Goal: Information Seeking & Learning: Learn about a topic

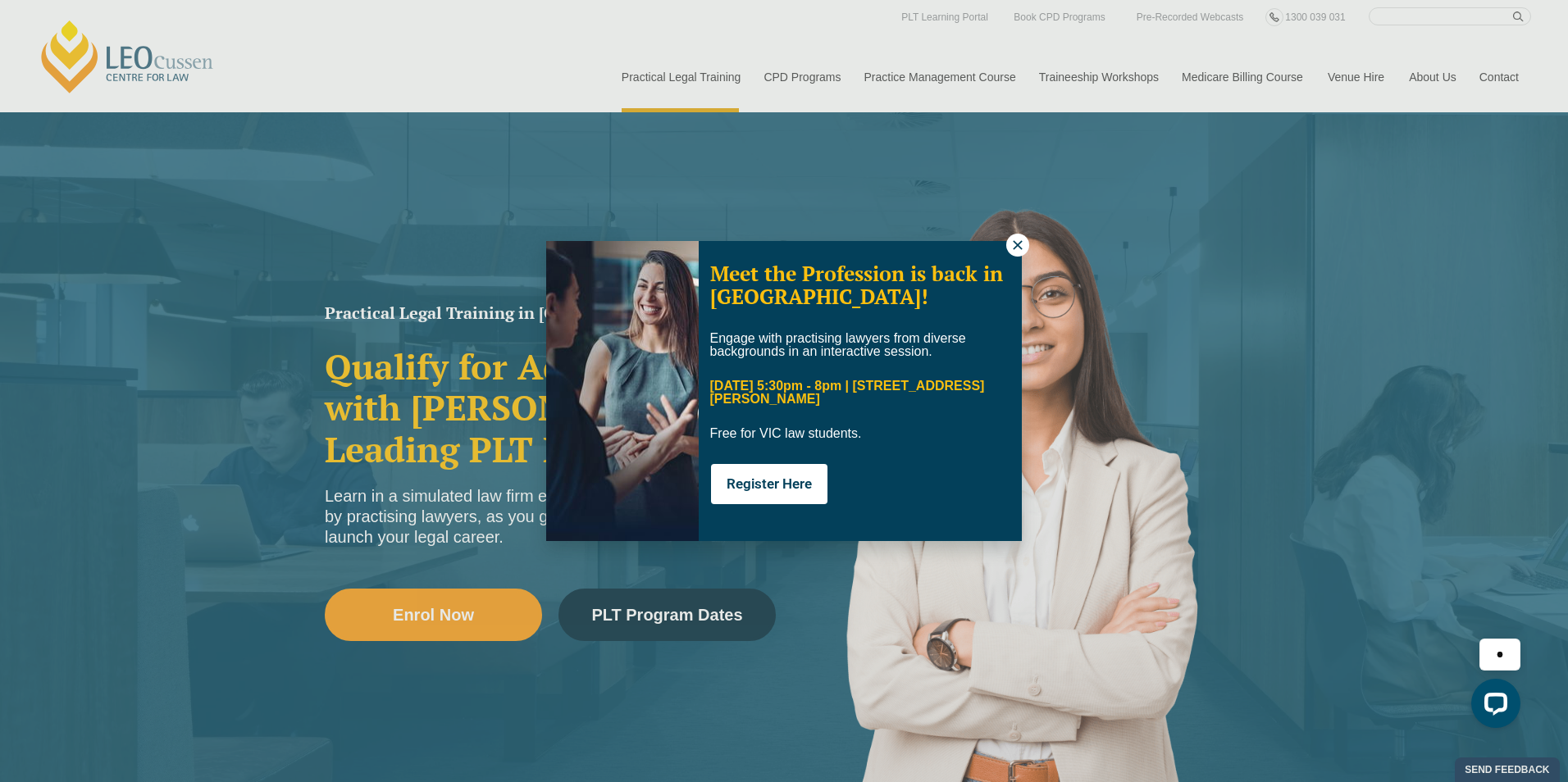
click at [1013, 246] on icon at bounding box center [1018, 245] width 15 height 15
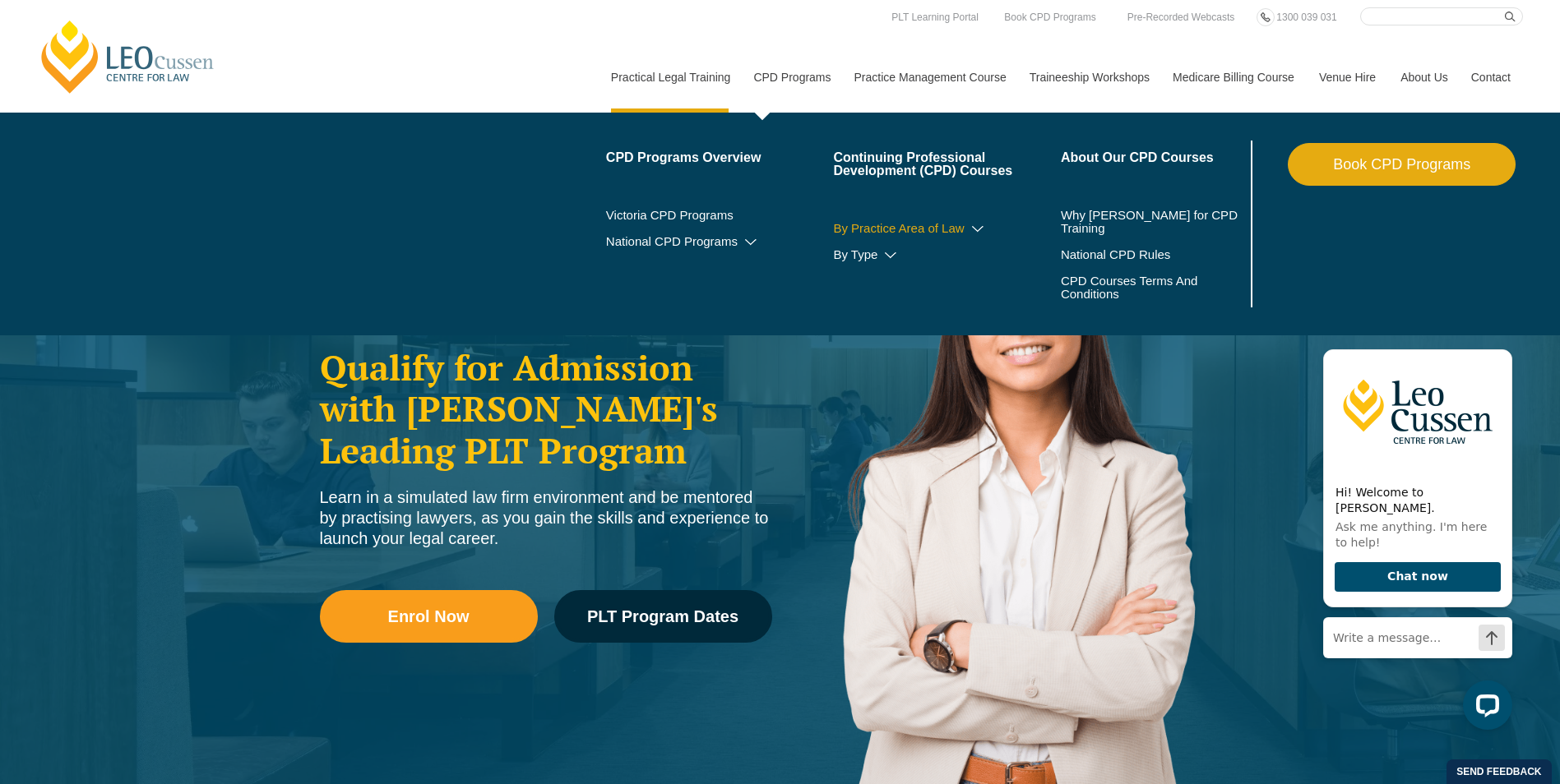
click at [970, 229] on icon at bounding box center [978, 229] width 17 height 11
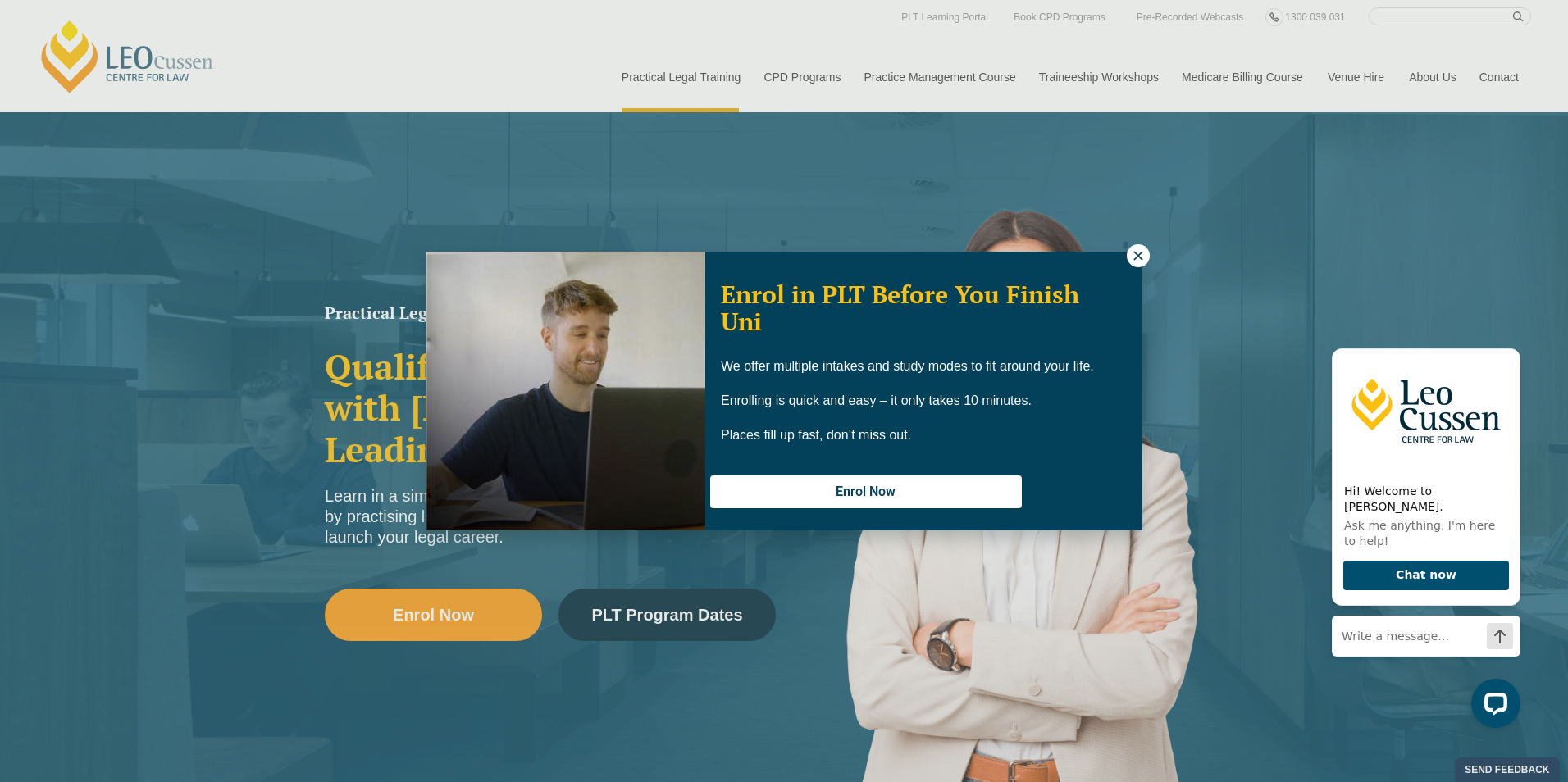
click at [1143, 257] on icon at bounding box center [1138, 255] width 15 height 15
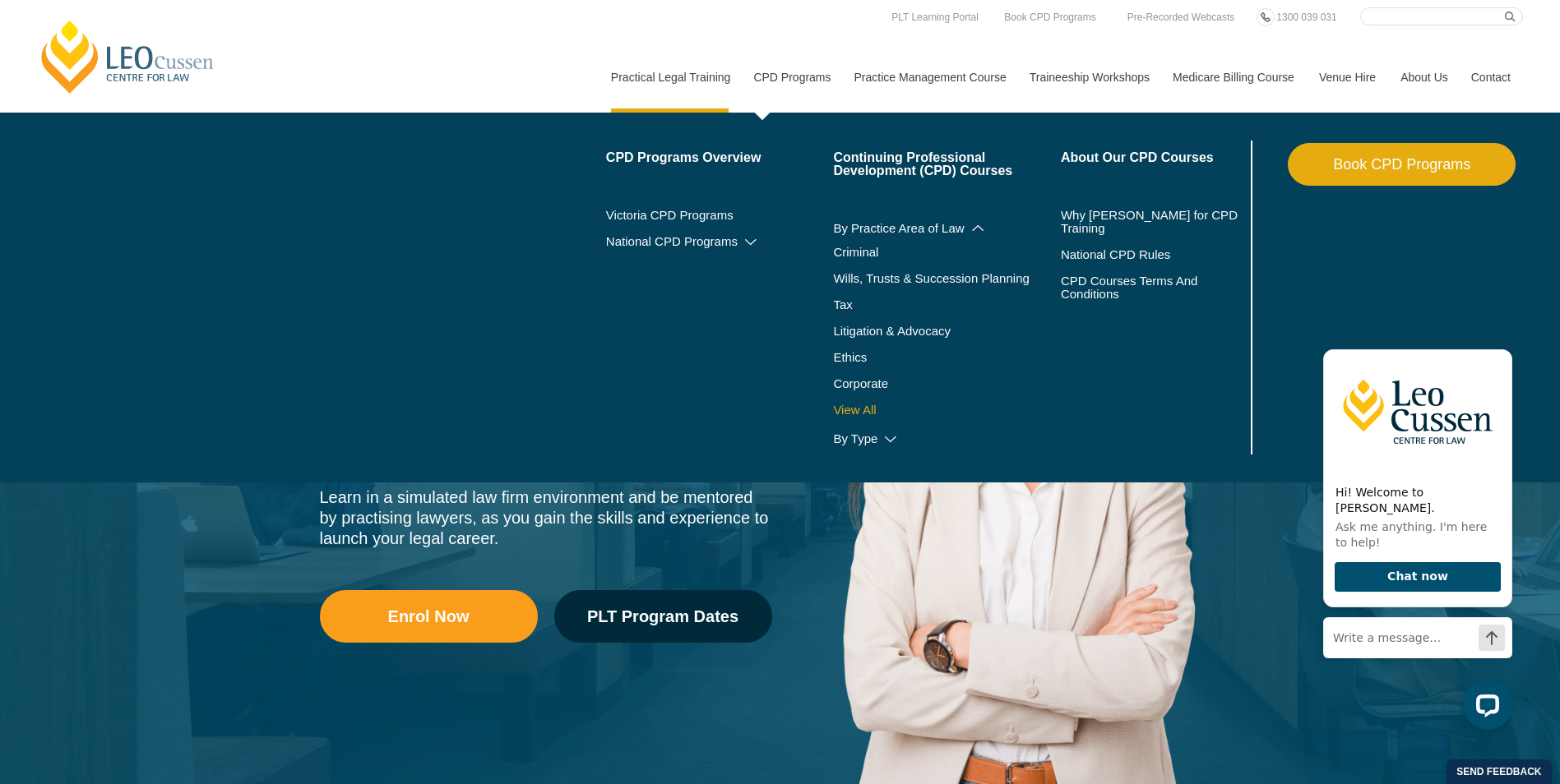
click at [860, 409] on link "View All" at bounding box center [946, 410] width 228 height 13
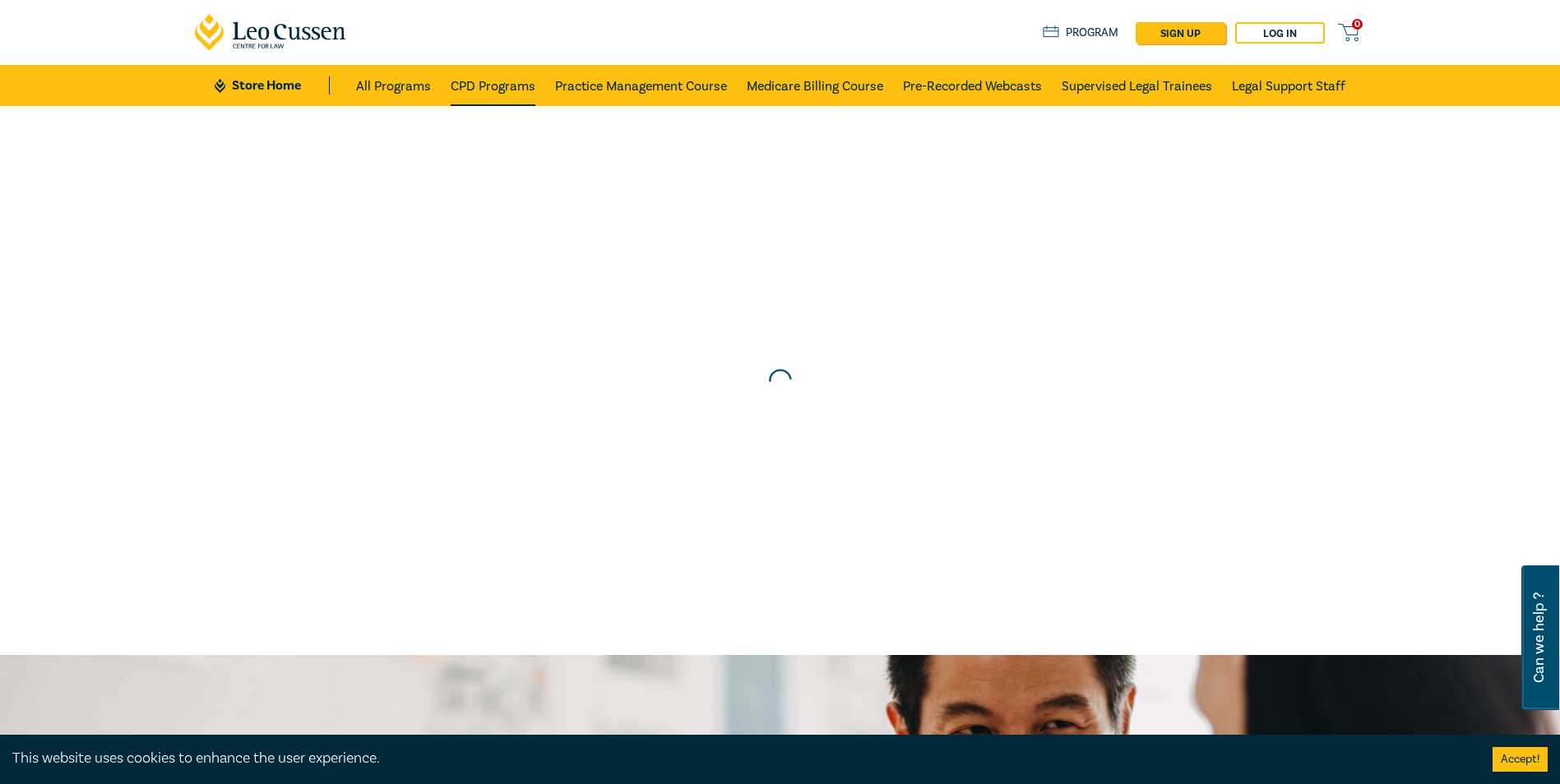
click at [497, 81] on link "CPD Programs" at bounding box center [493, 85] width 85 height 41
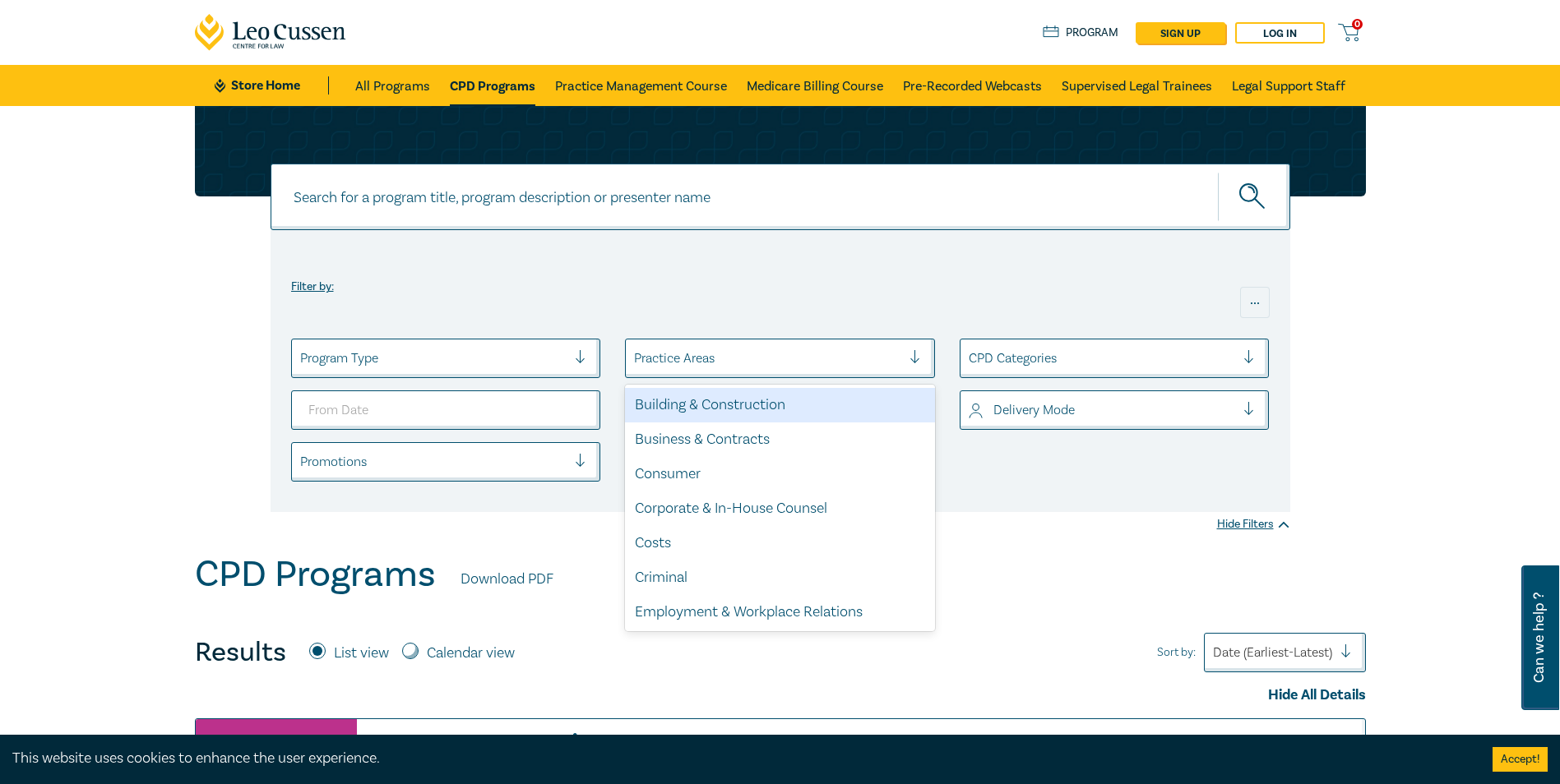
click at [920, 356] on div at bounding box center [922, 358] width 25 height 17
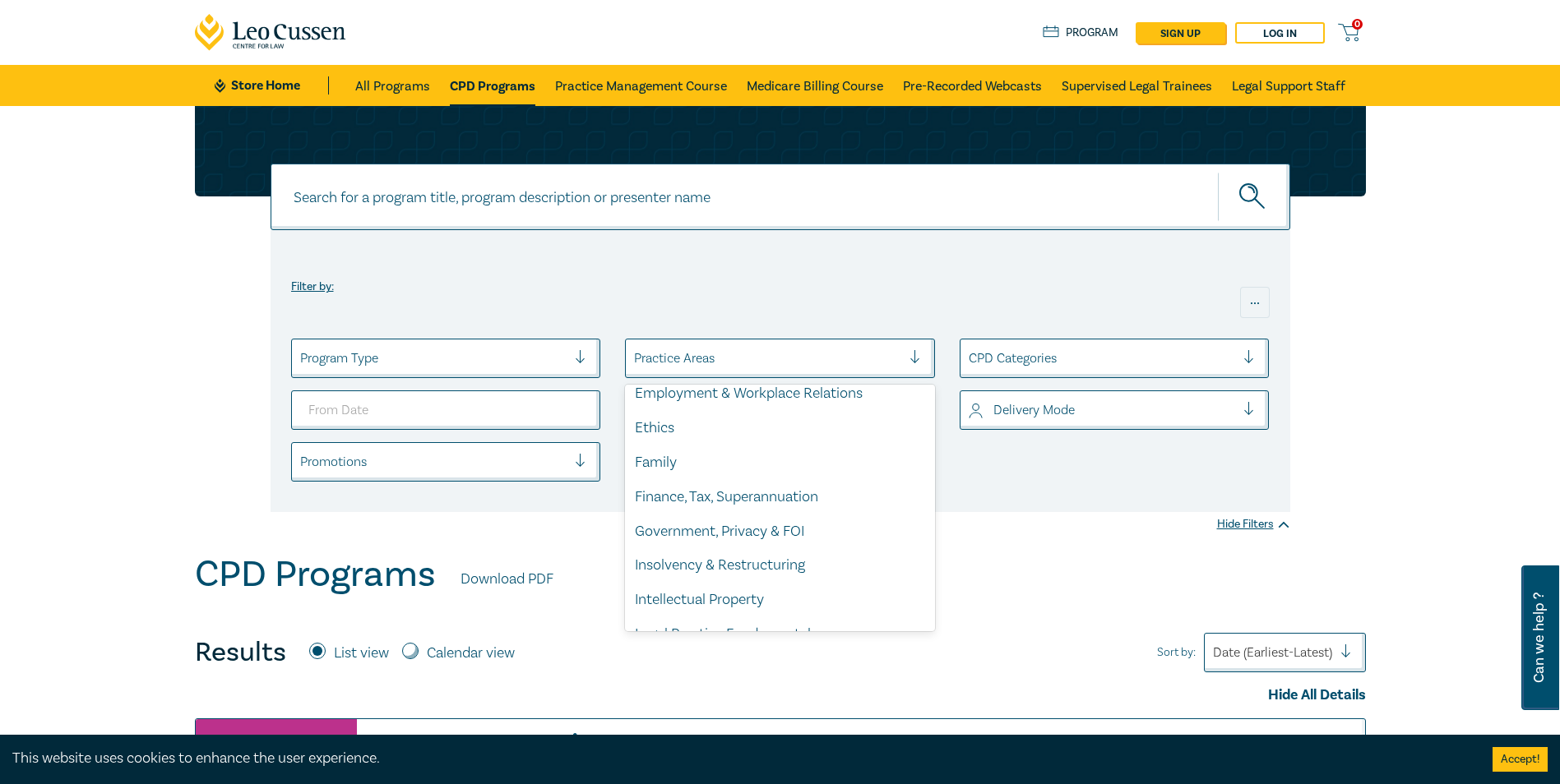
scroll to position [246, 0]
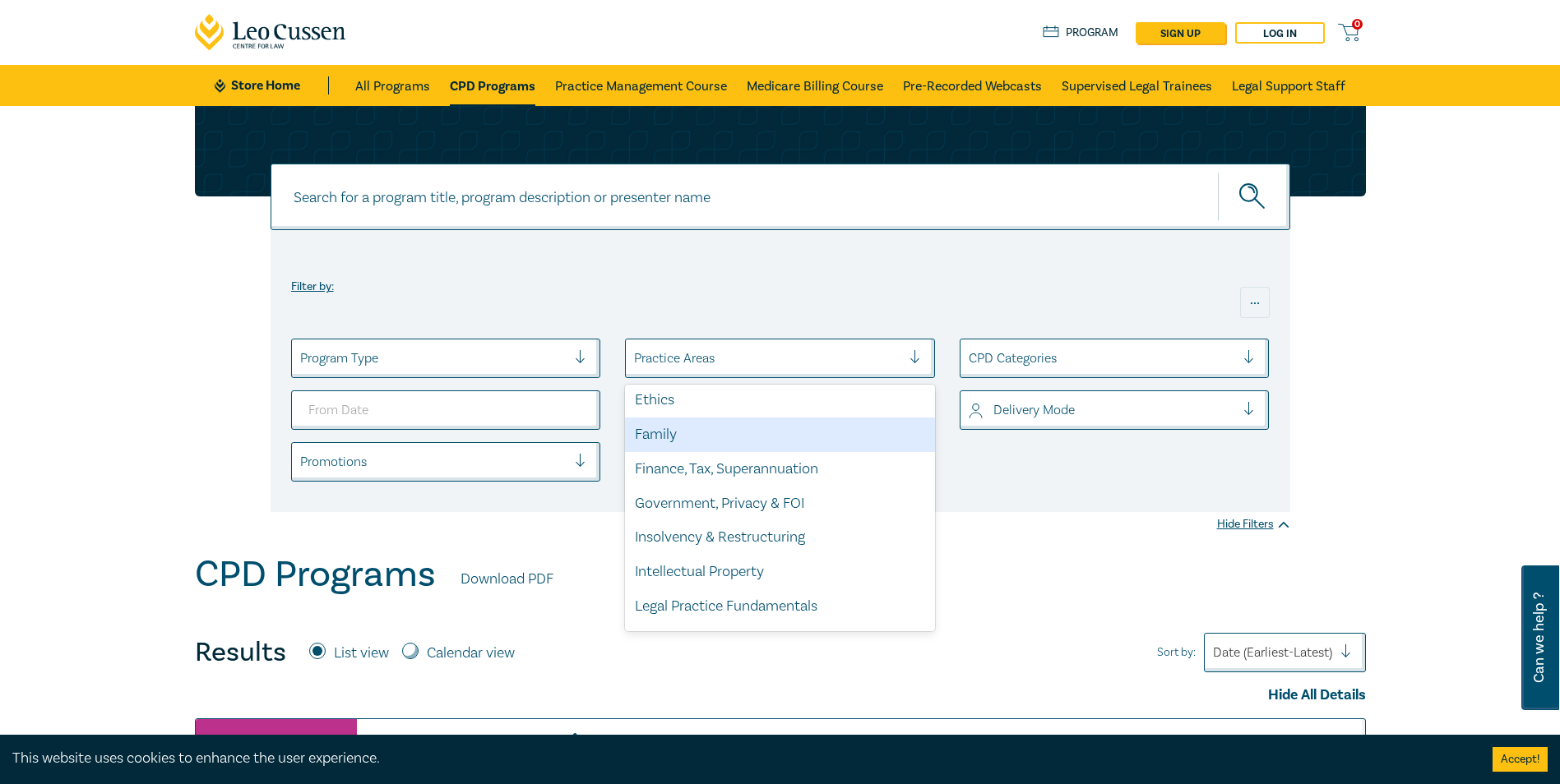
click at [653, 431] on div "Family" at bounding box center [780, 435] width 310 height 34
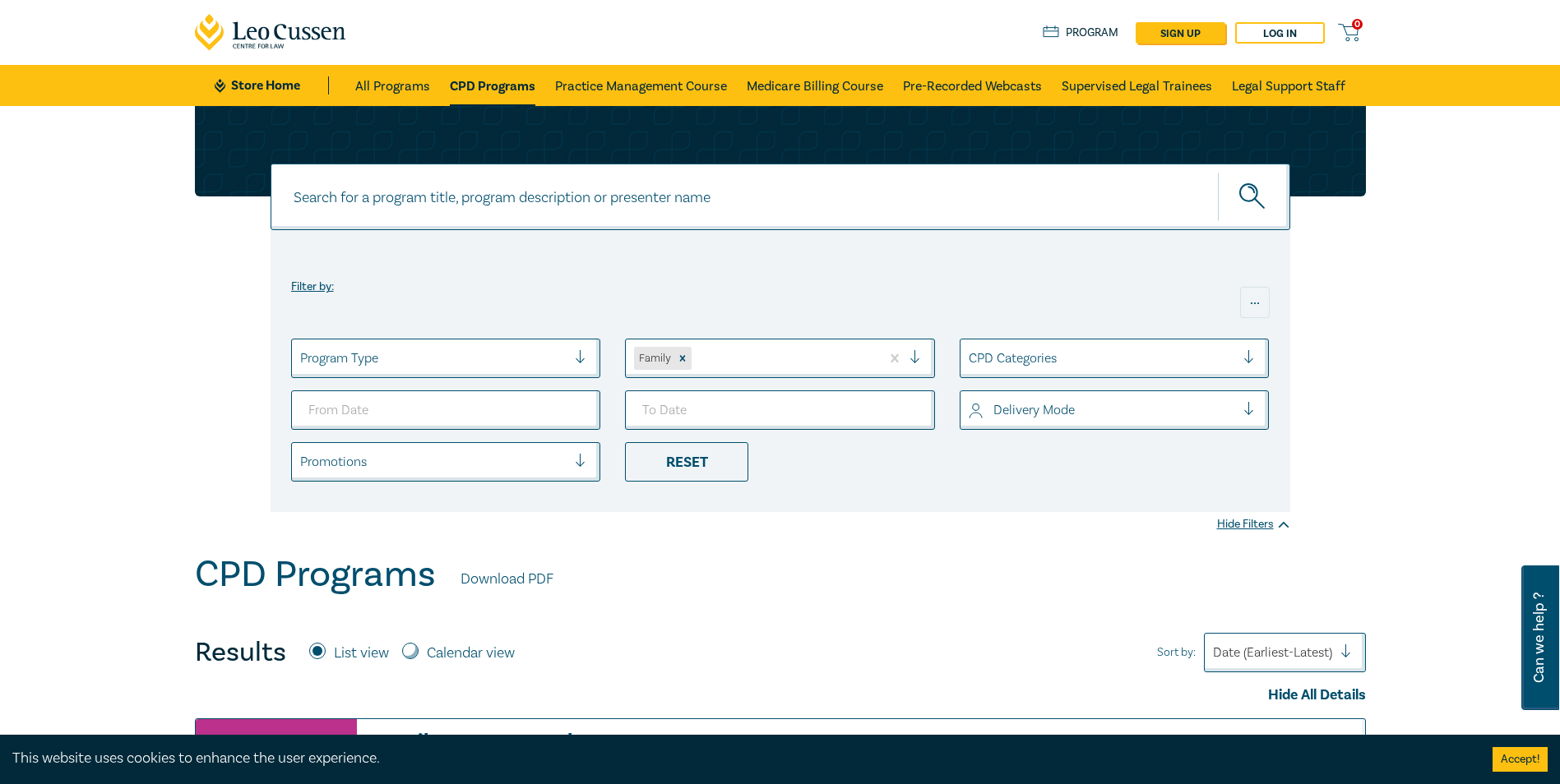
click at [916, 358] on div at bounding box center [922, 358] width 25 height 17
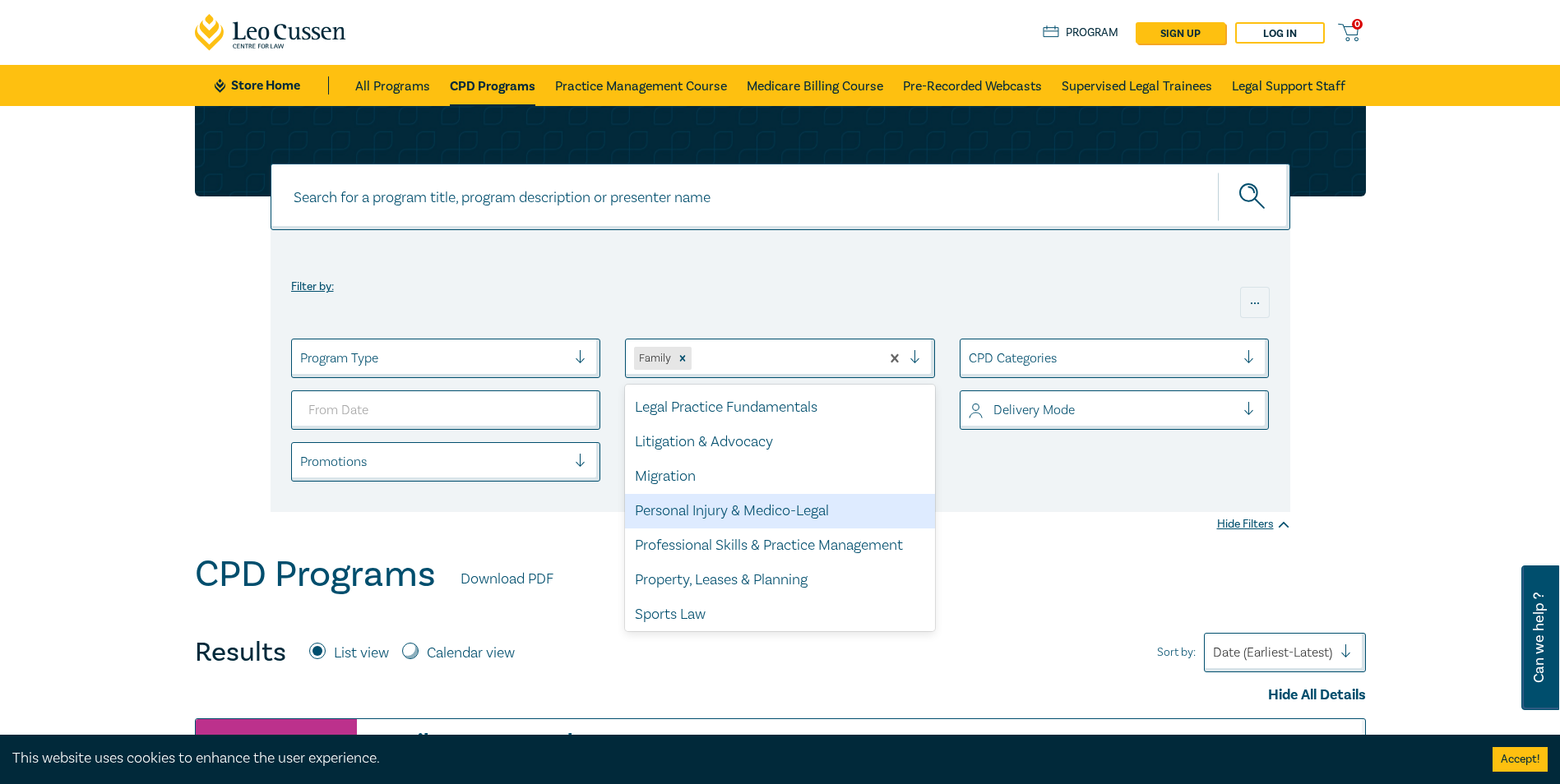
scroll to position [449, 0]
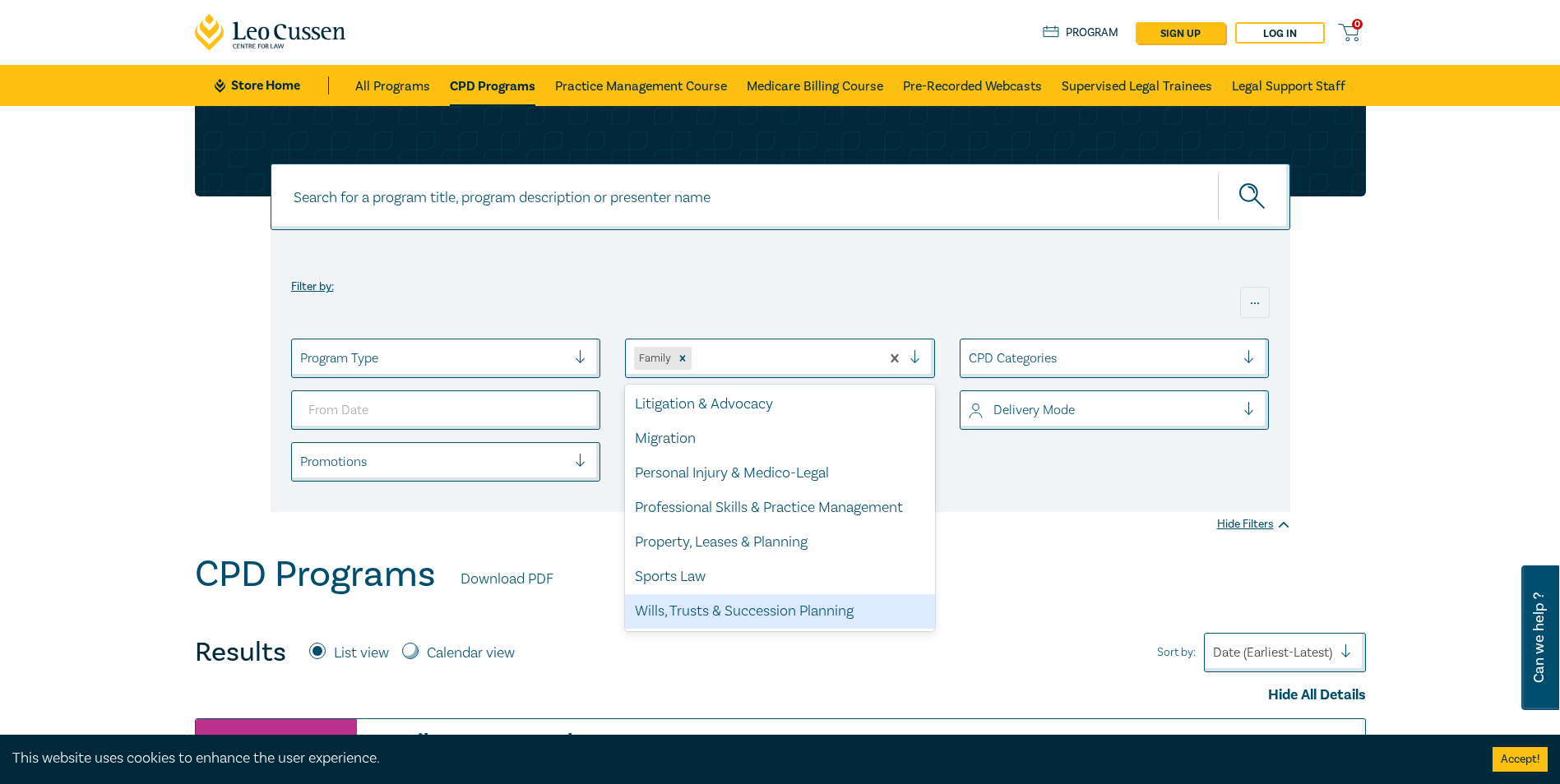
click at [689, 614] on div "Wills, Trusts & Succession Planning" at bounding box center [780, 611] width 310 height 34
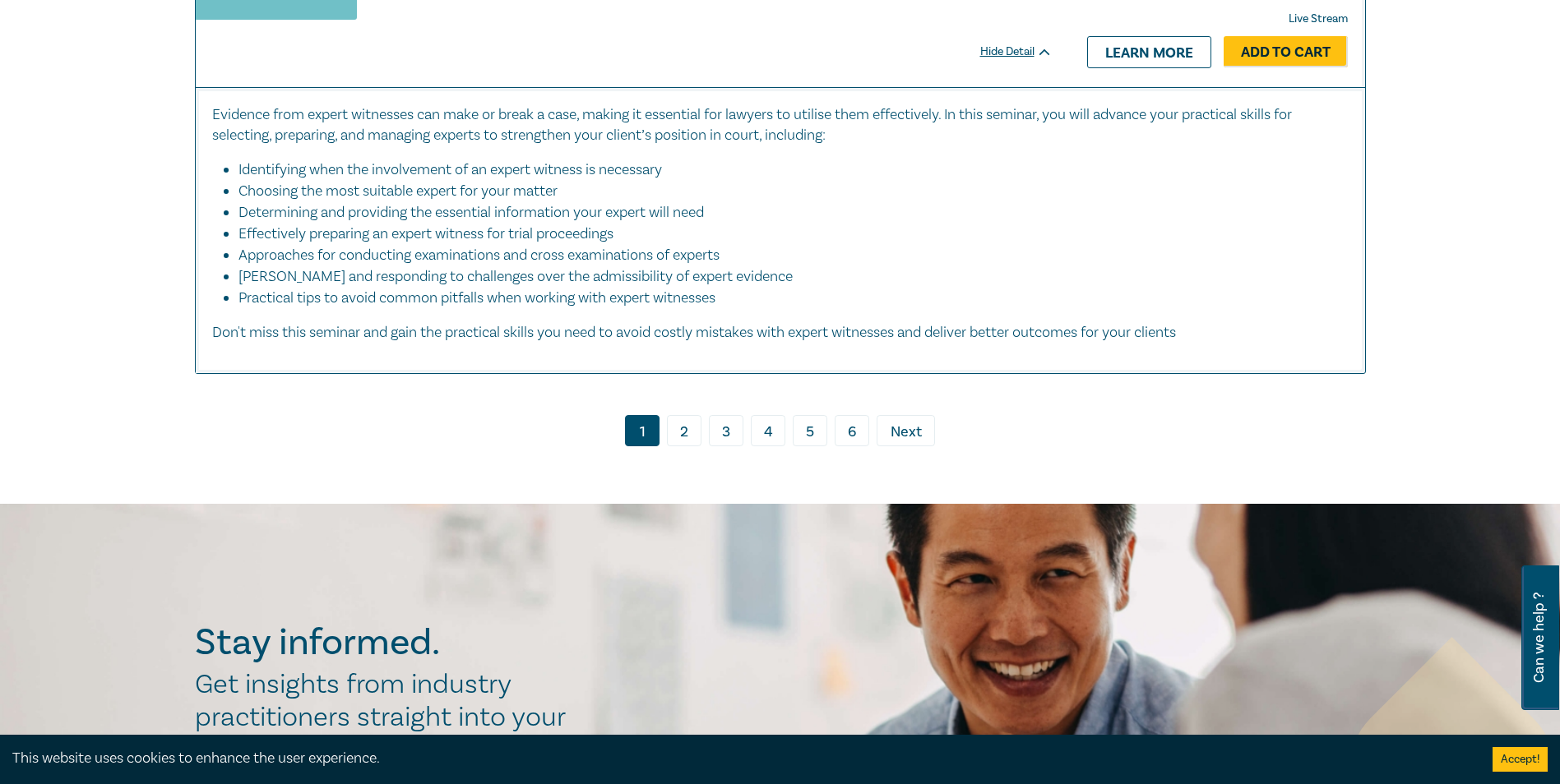
scroll to position [8467, 0]
